Goal: Task Accomplishment & Management: Complete application form

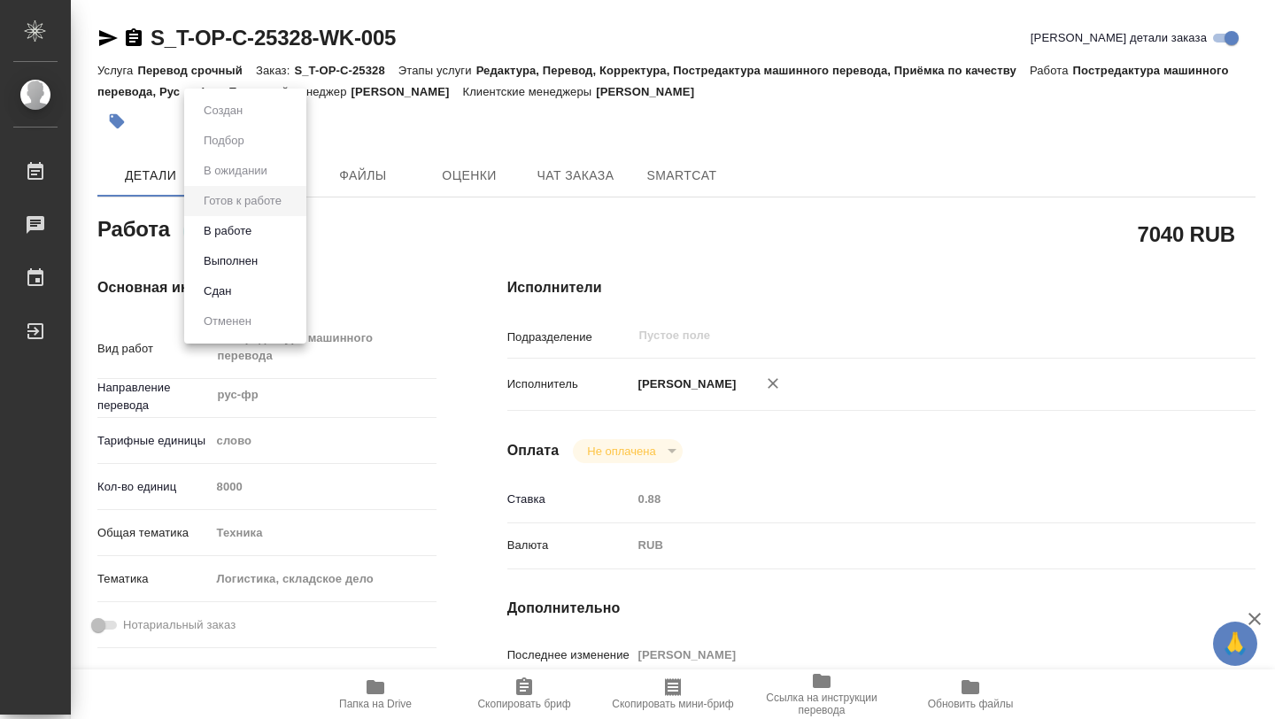
click at [295, 234] on body "🙏 .cls-1 fill:#fff; AWATERA [PERSON_NAME] 0 Чаты График Выйти S_T-OP-C-25328-WK…" at bounding box center [637, 359] width 1275 height 719
click at [279, 262] on li "Выполнен" at bounding box center [245, 261] width 122 height 30
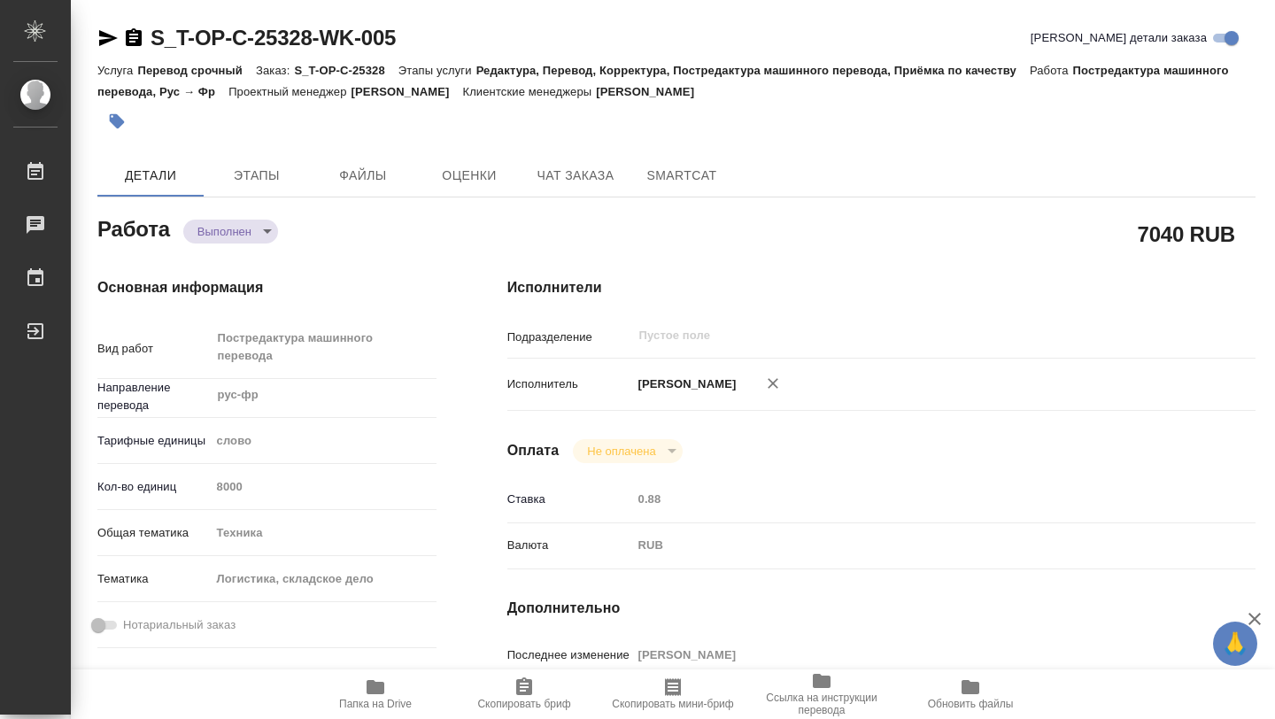
type textarea "x"
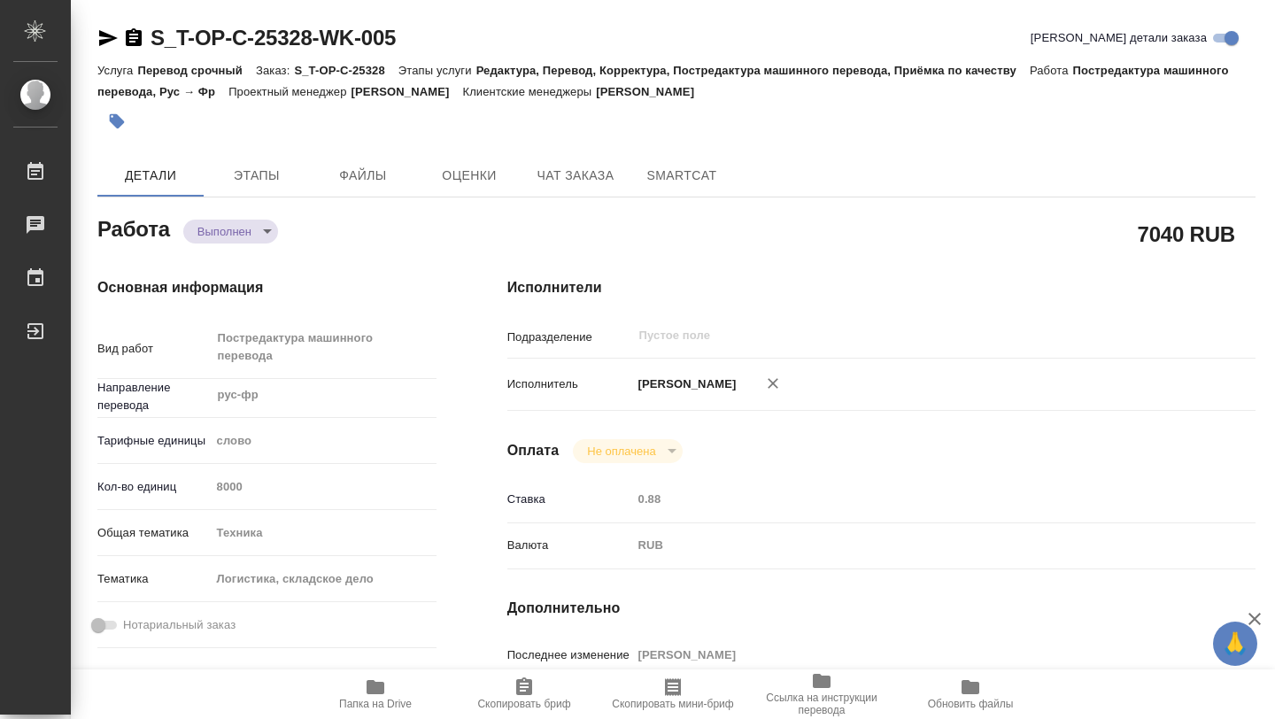
type textarea "x"
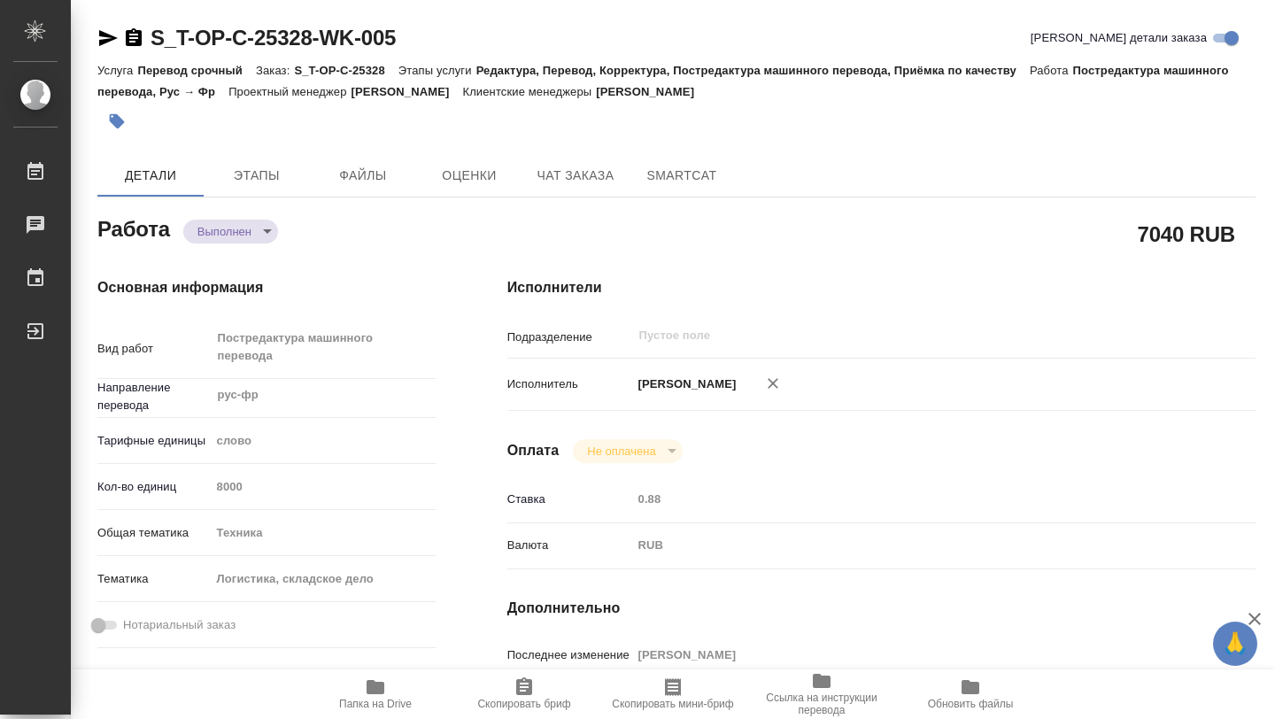
type textarea "x"
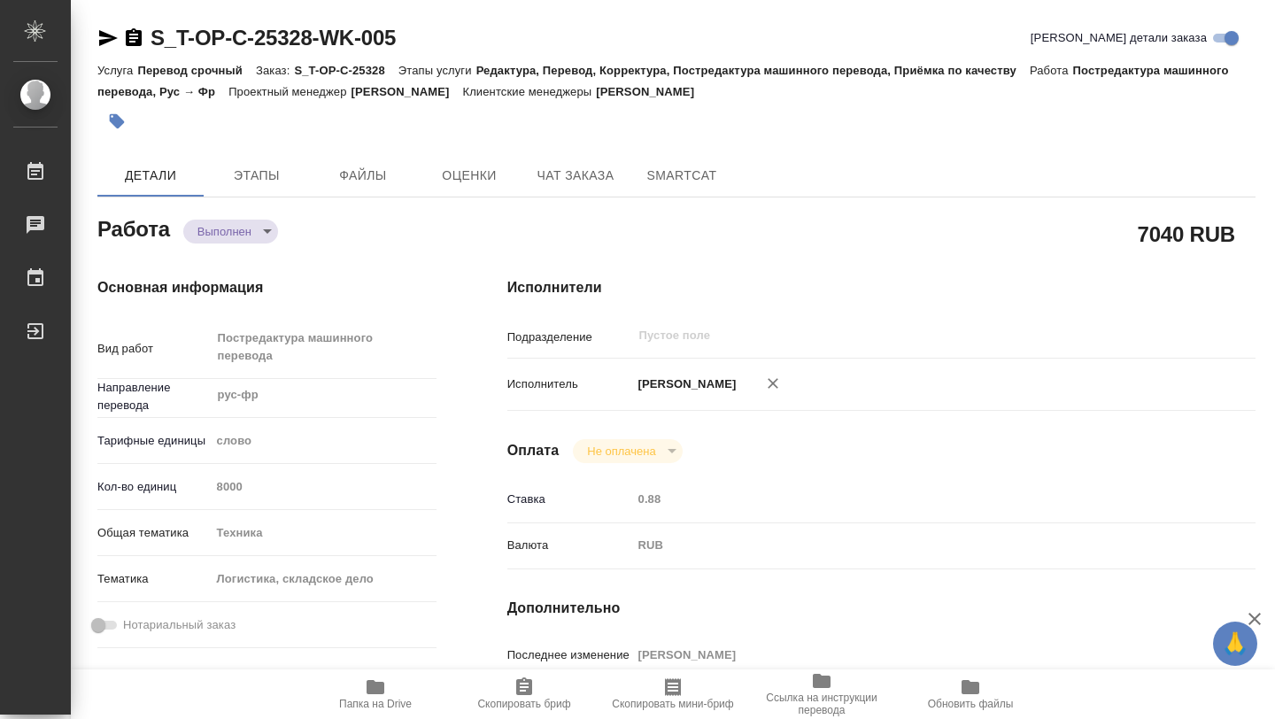
type textarea "x"
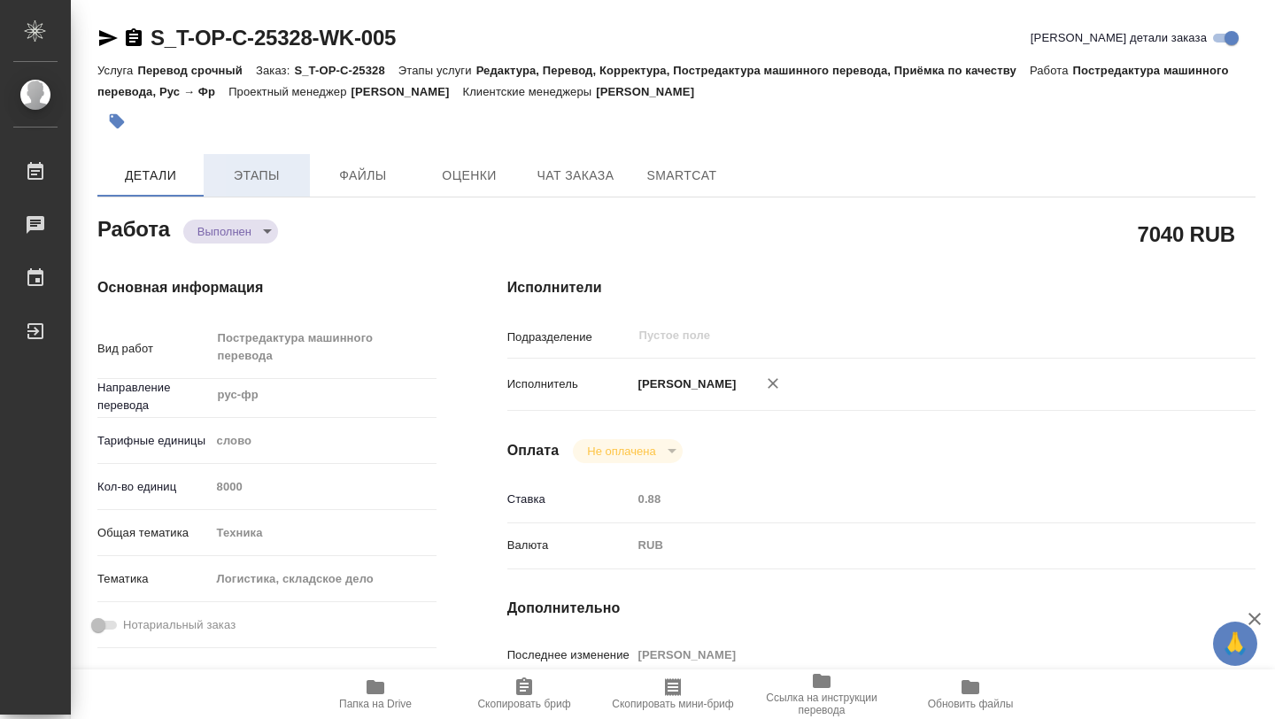
click at [276, 174] on span "Этапы" at bounding box center [256, 176] width 85 height 22
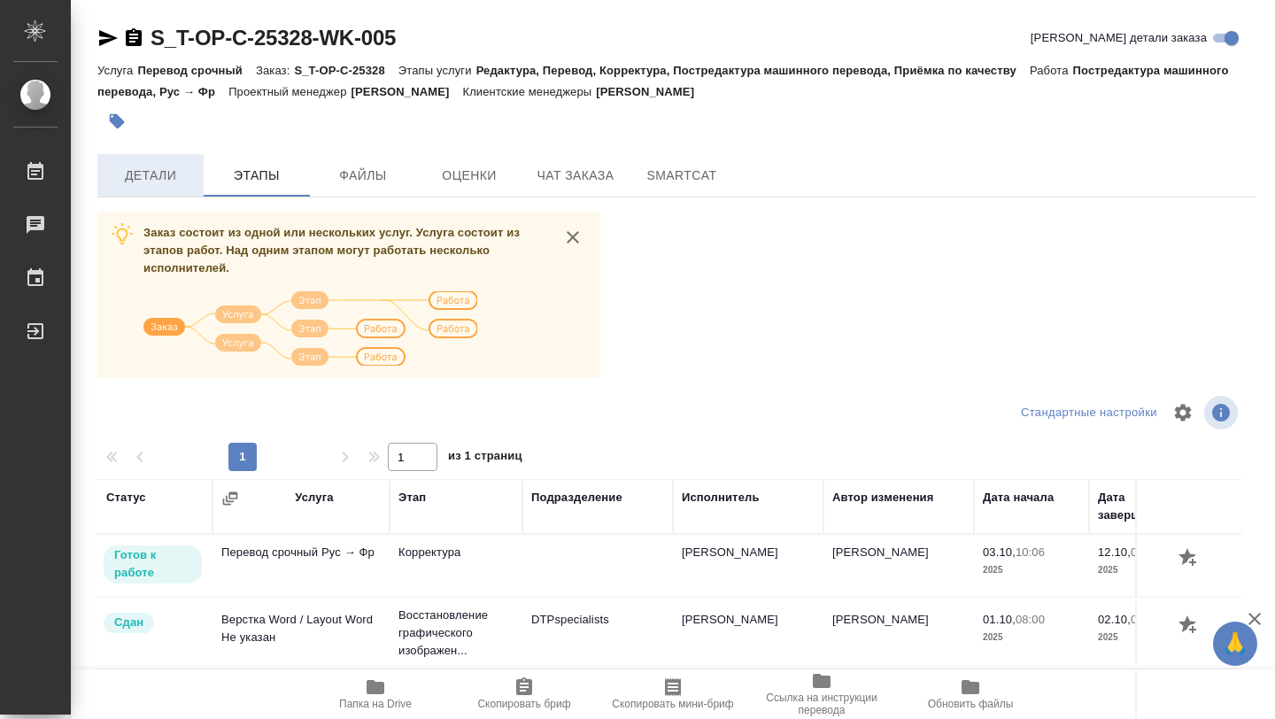
click at [151, 174] on span "Детали" at bounding box center [150, 176] width 85 height 22
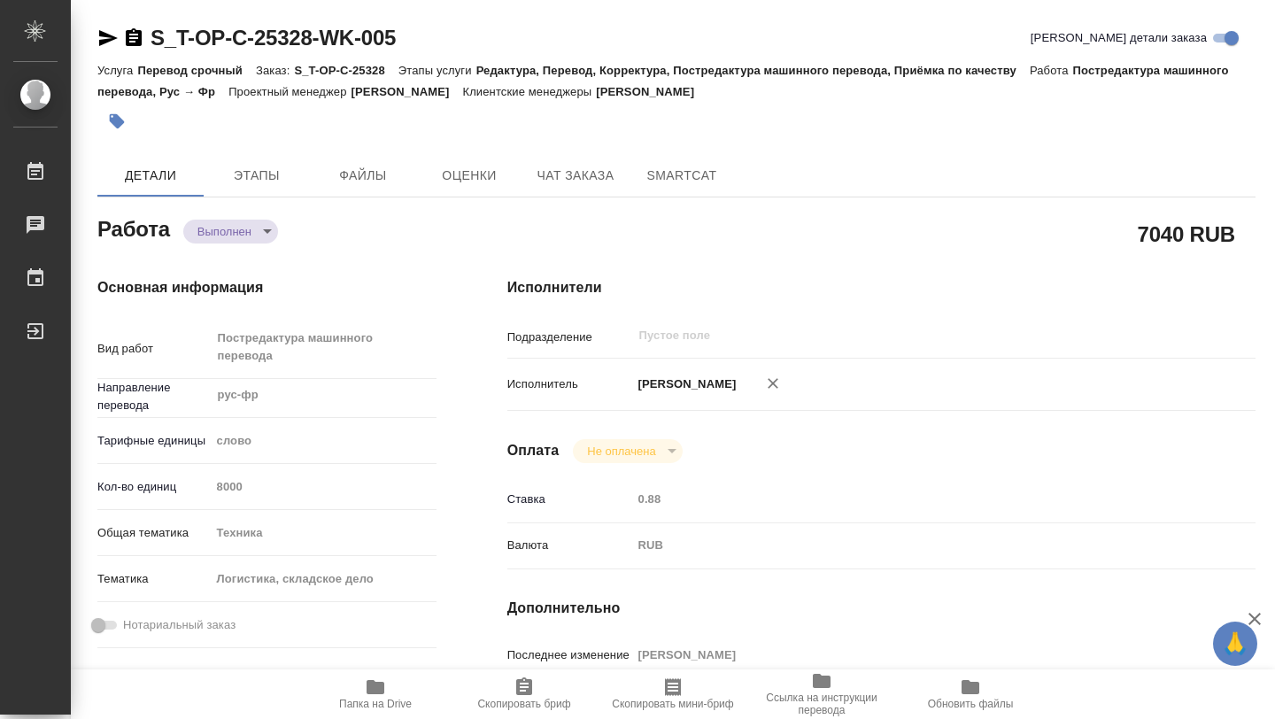
type textarea "x"
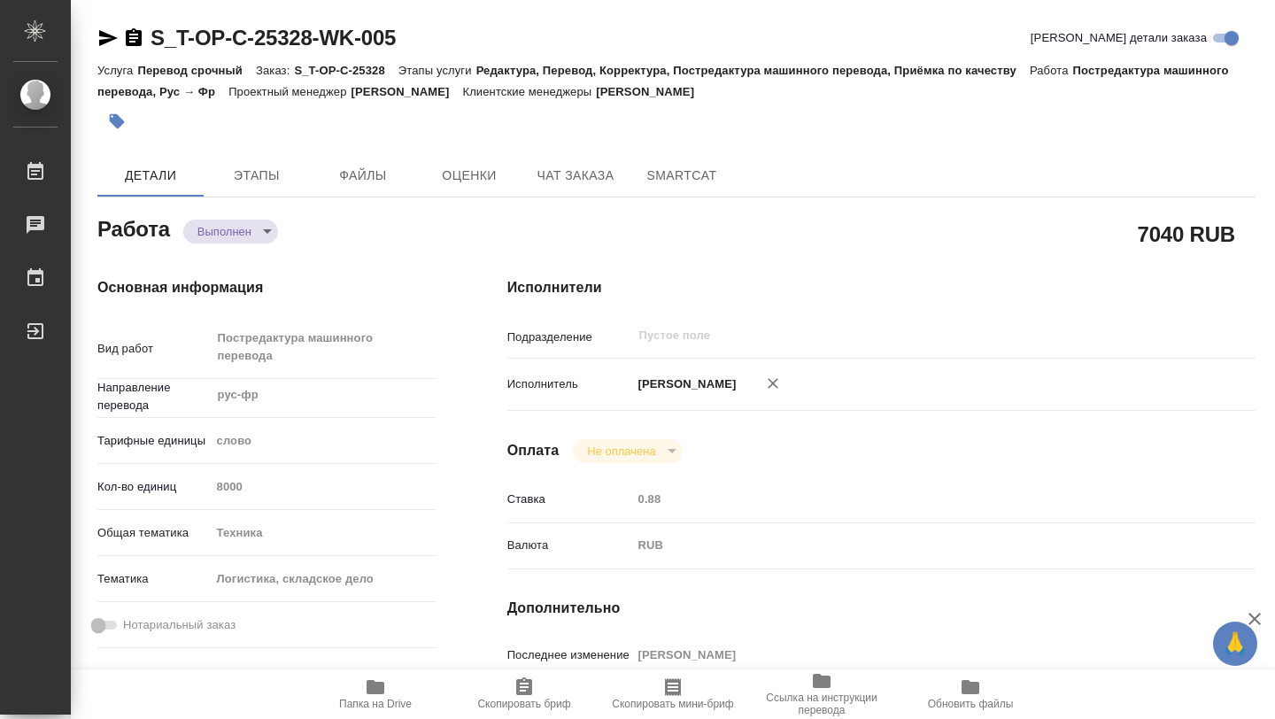
type textarea "x"
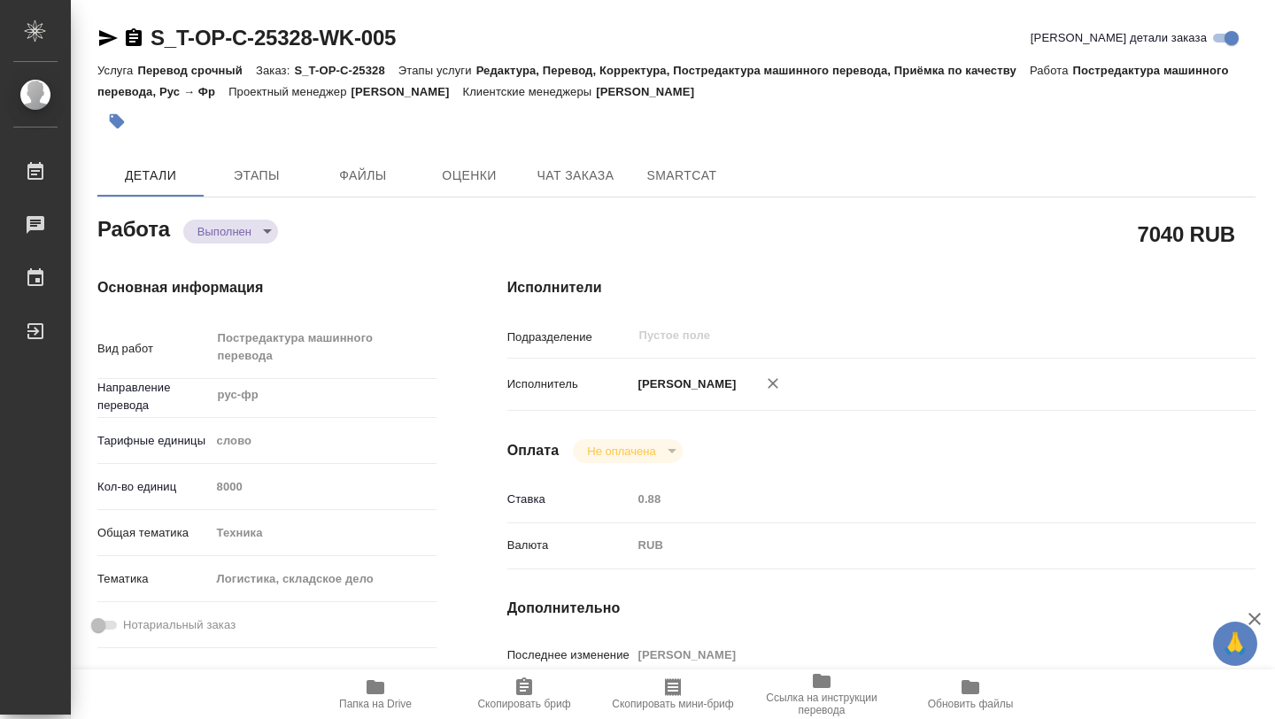
type textarea "x"
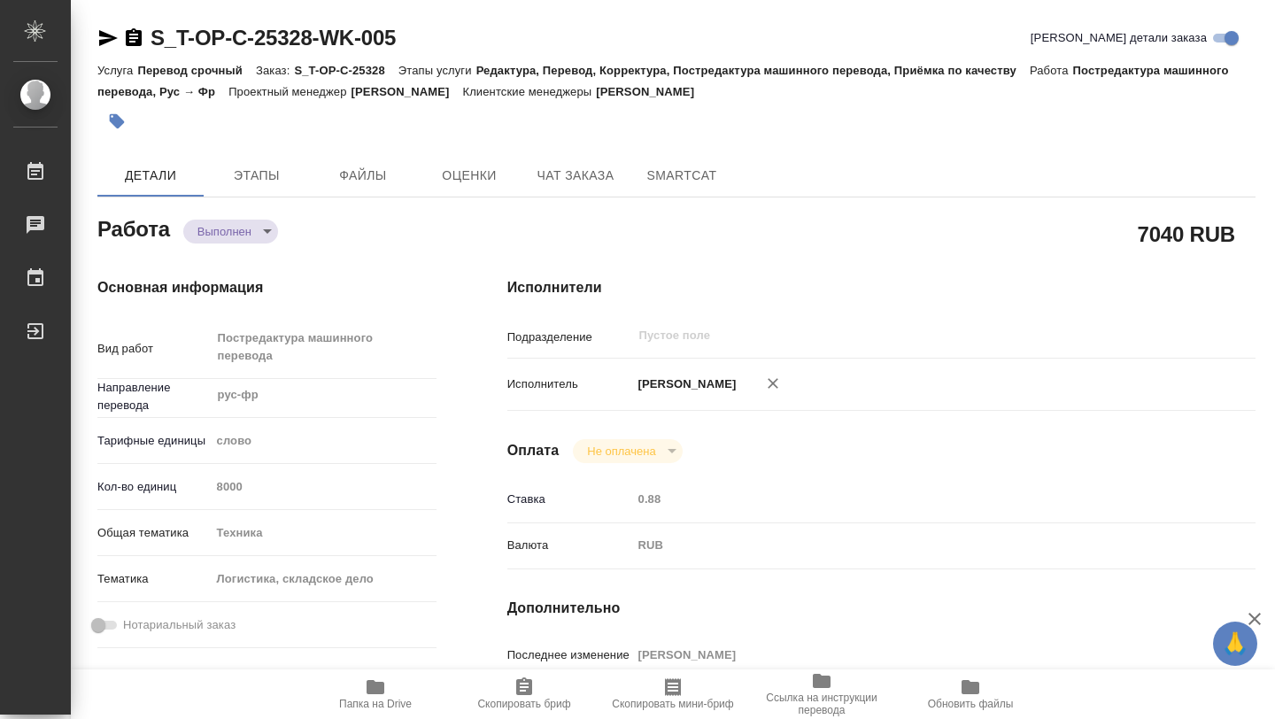
type textarea "x"
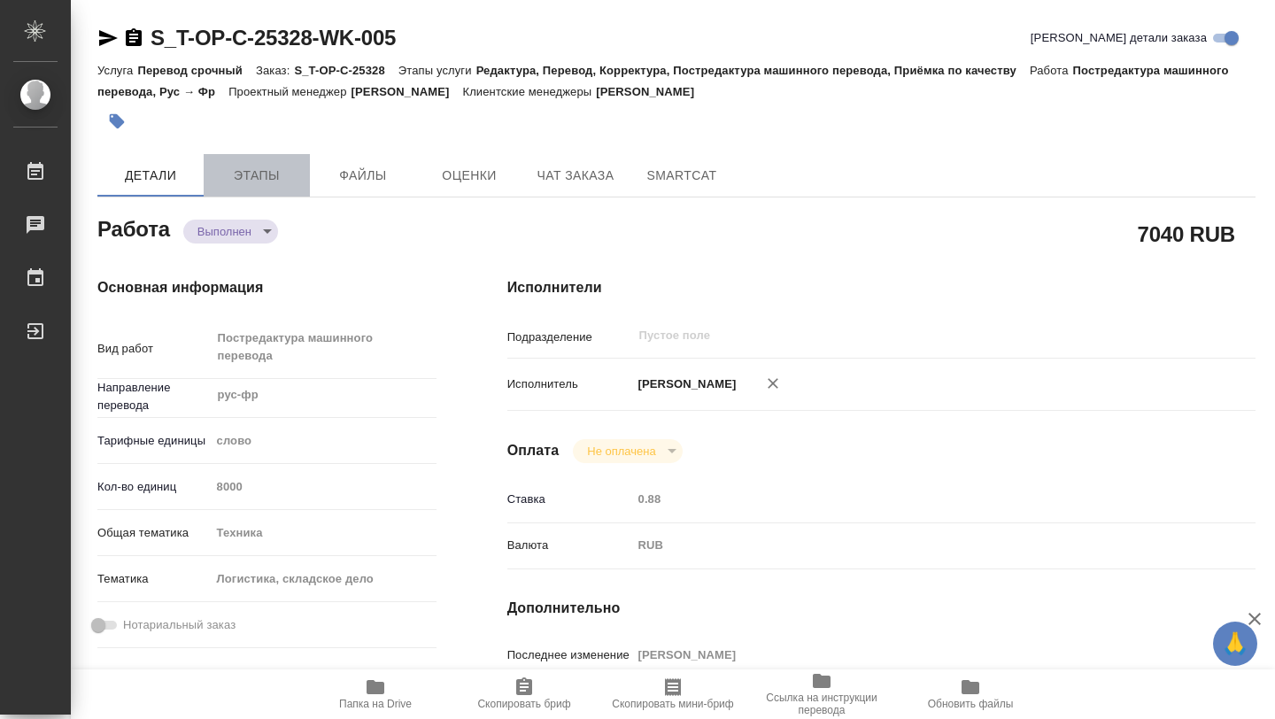
click at [282, 171] on span "Этапы" at bounding box center [256, 176] width 85 height 22
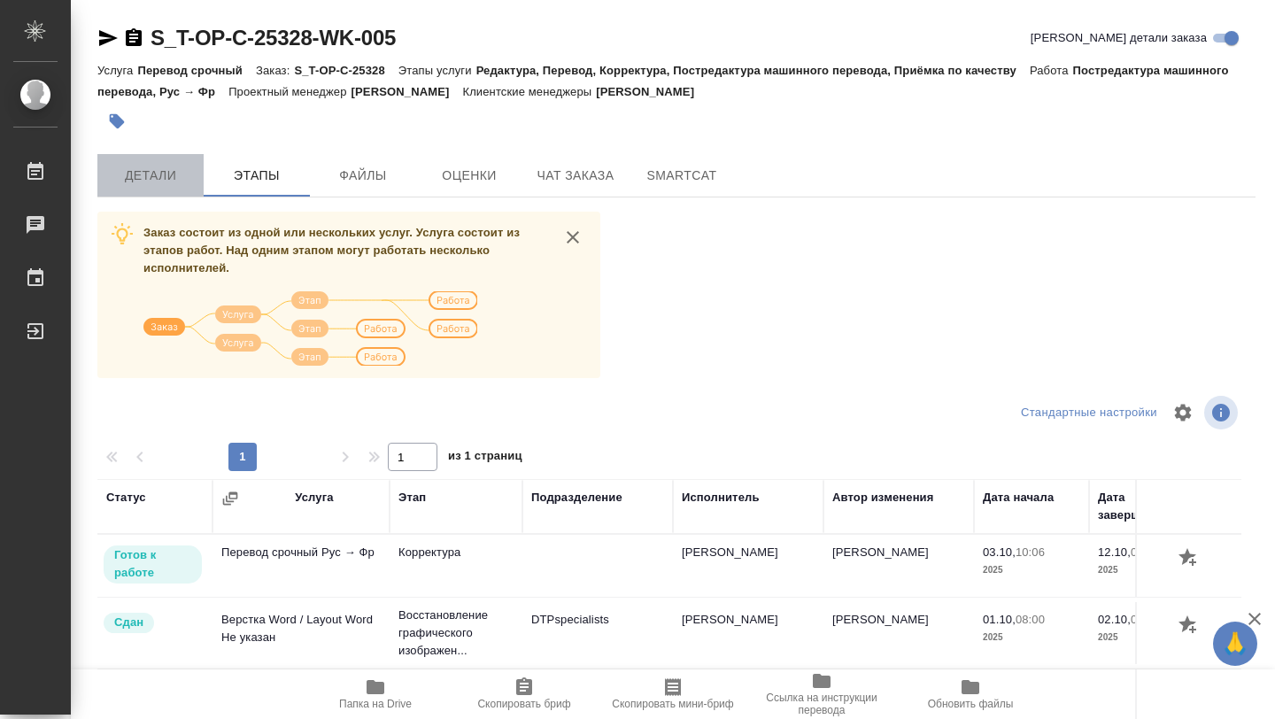
click at [156, 177] on span "Детали" at bounding box center [150, 176] width 85 height 22
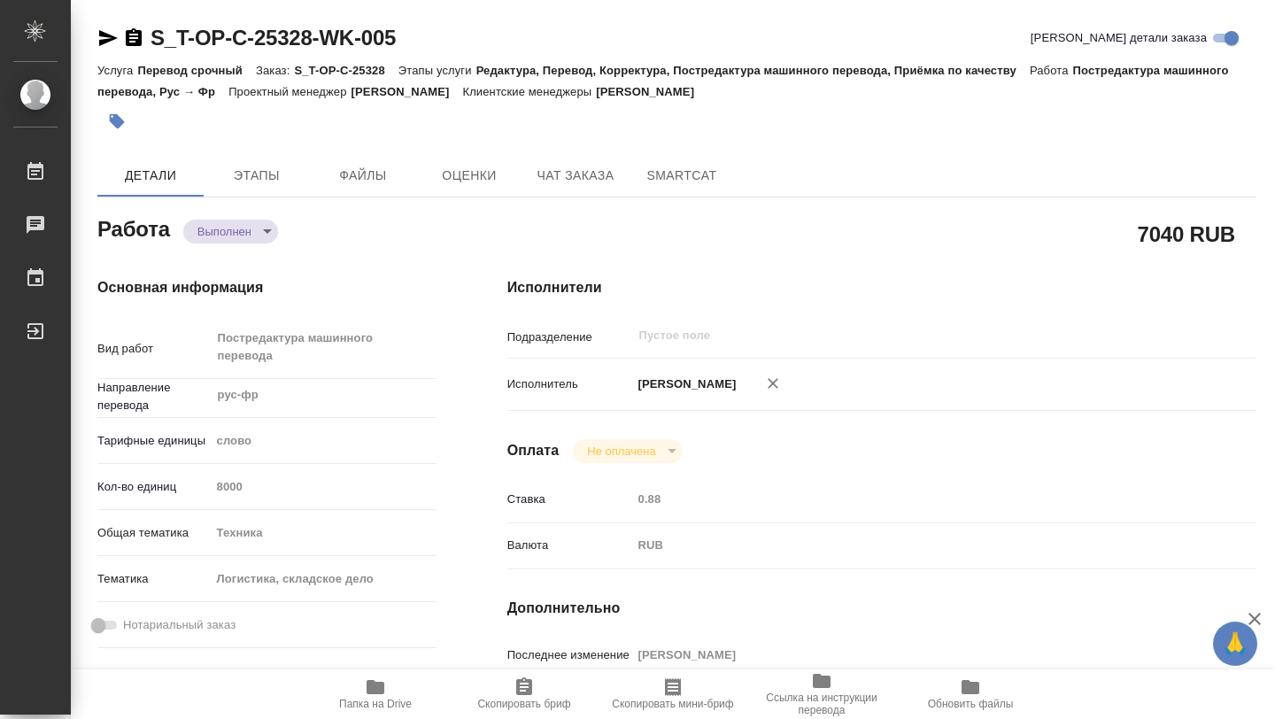
type textarea "x"
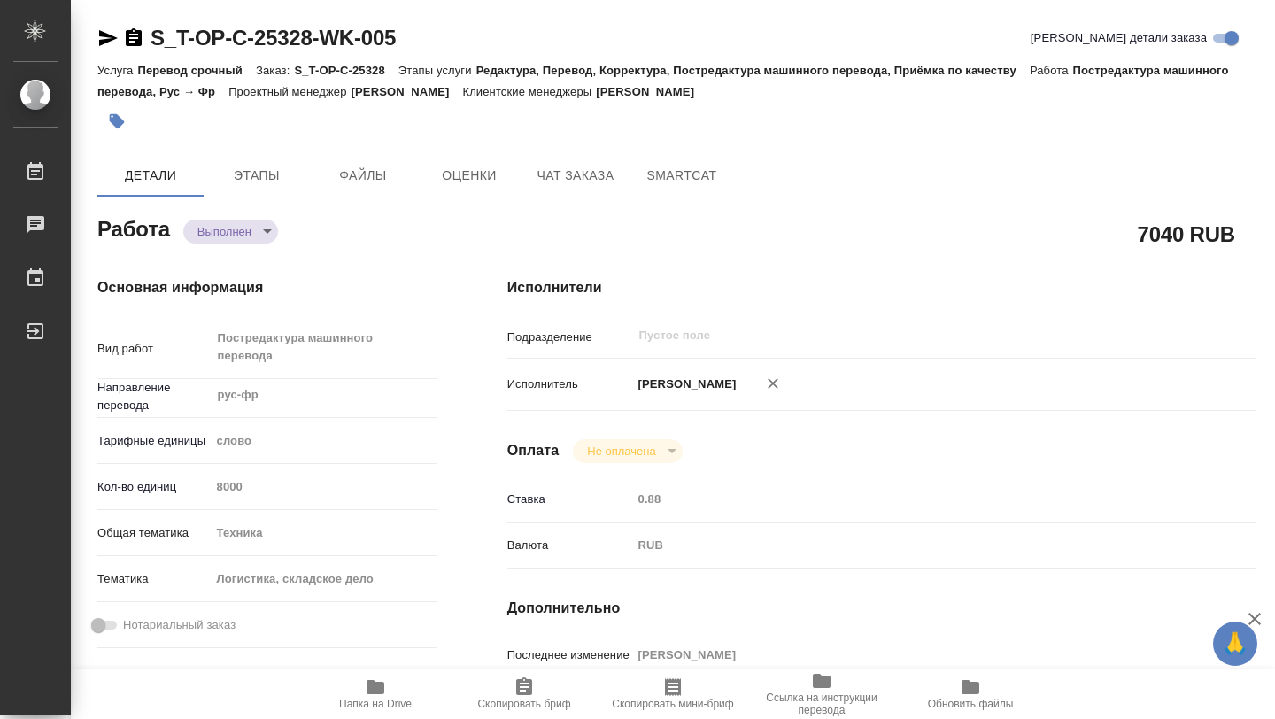
type textarea "x"
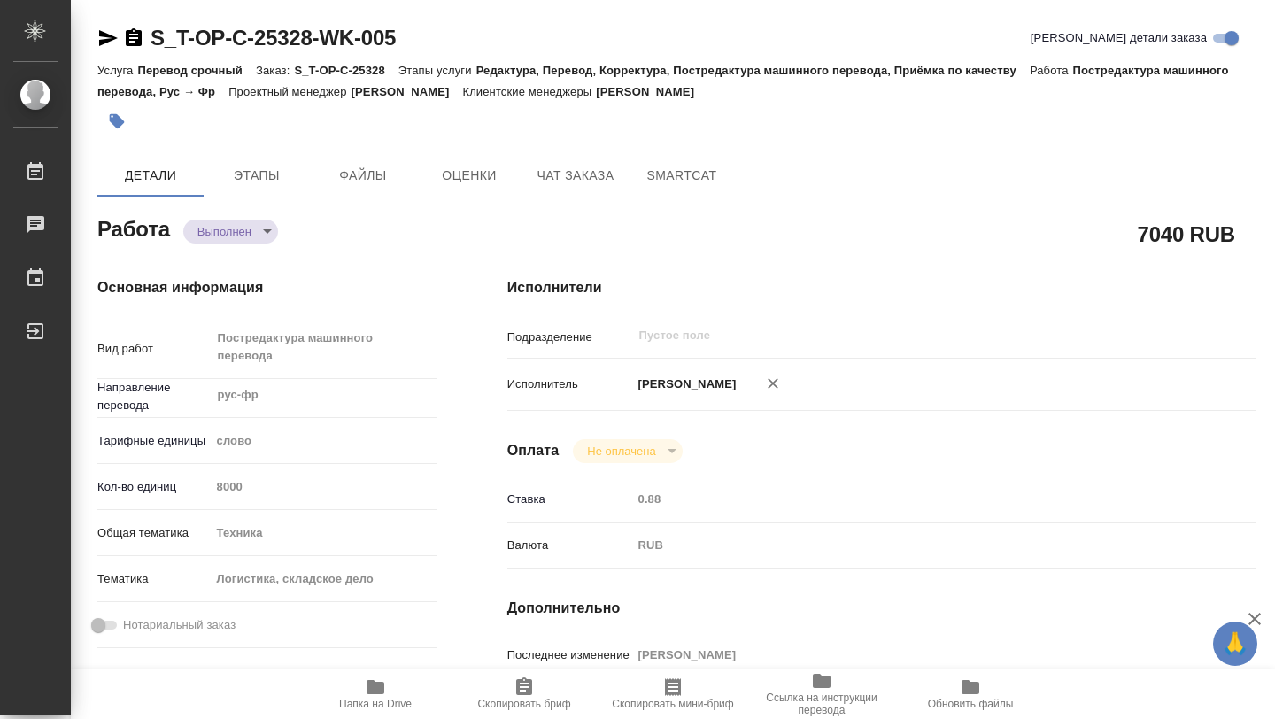
type textarea "x"
